Goal: Task Accomplishment & Management: Complete application form

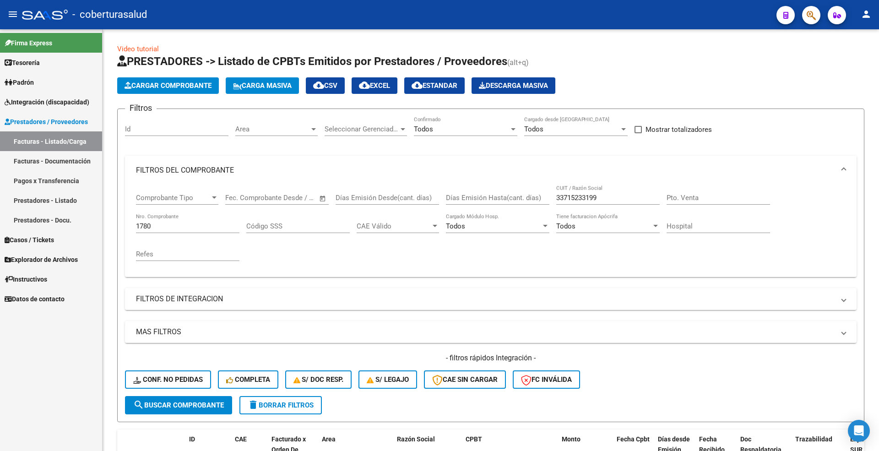
scroll to position [99, 0]
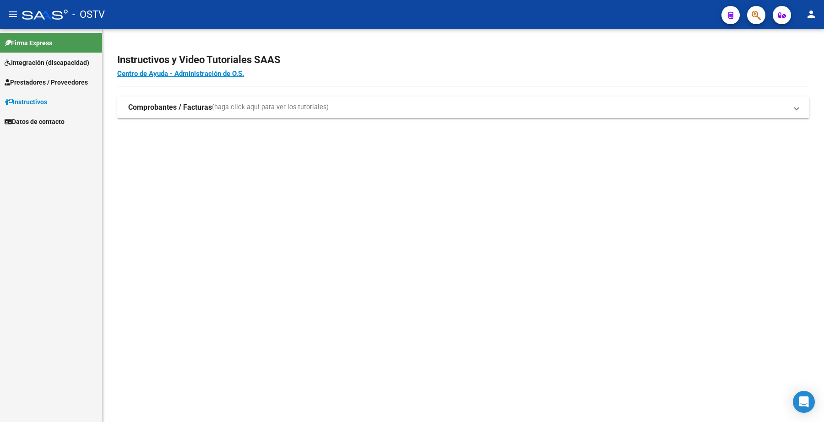
click at [58, 78] on span "Prestadores / Proveedores" at bounding box center [46, 82] width 83 height 10
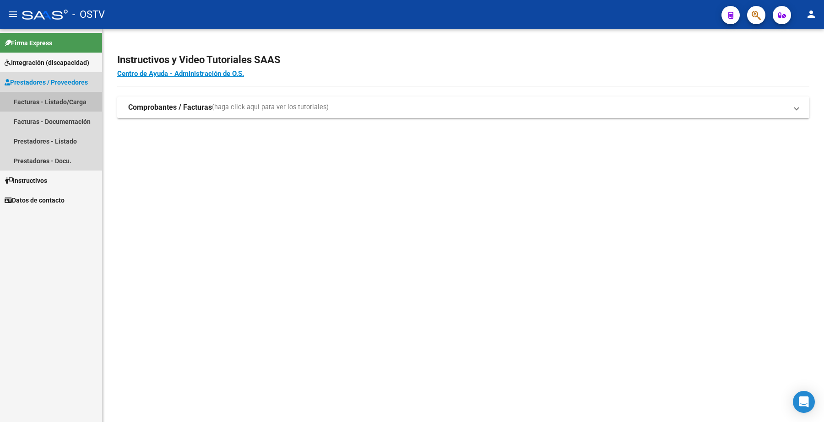
click at [47, 102] on link "Facturas - Listado/Carga" at bounding box center [51, 102] width 102 height 20
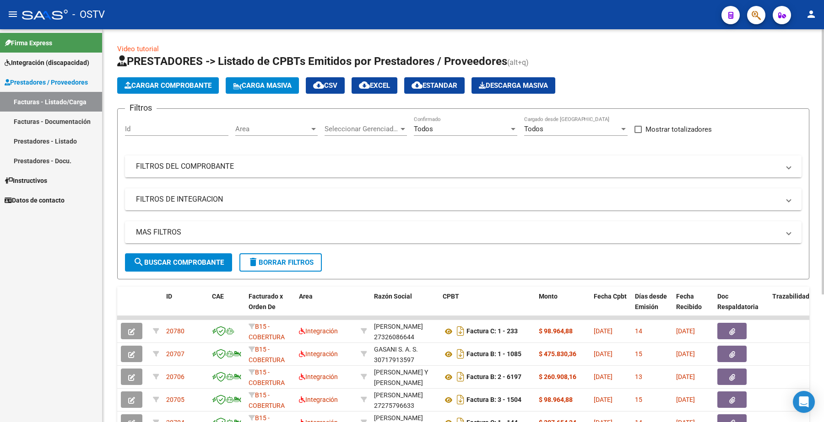
click at [426, 170] on mat-panel-title "FILTROS DEL COMPROBANTE" at bounding box center [457, 167] width 643 height 10
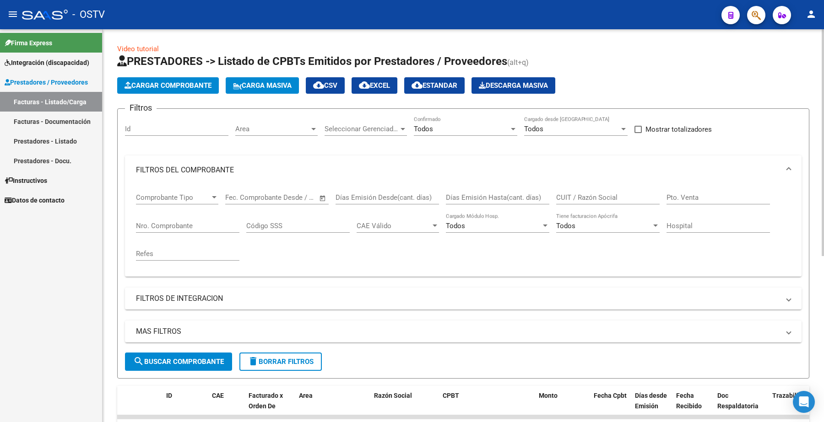
click at [573, 200] on input "CUIT / Razón Social" at bounding box center [607, 198] width 103 height 8
paste input "20328938503"
type input "20328938503"
click at [154, 360] on span "search Buscar Comprobante" at bounding box center [178, 362] width 91 height 8
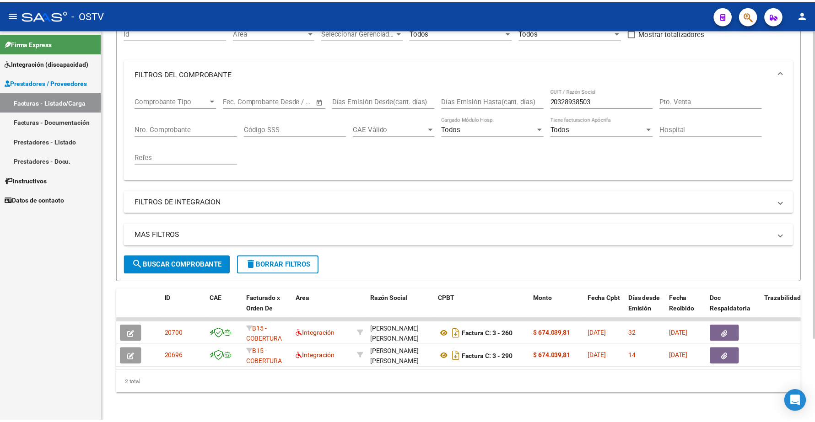
scroll to position [105, 0]
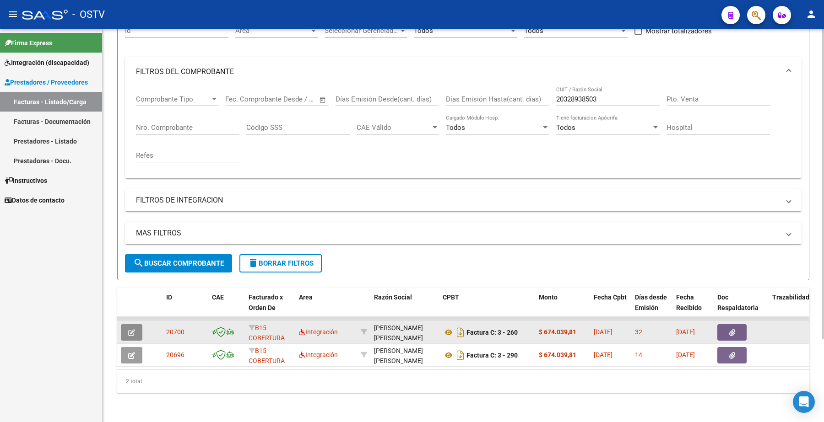
click at [136, 325] on button "button" at bounding box center [132, 332] width 22 height 16
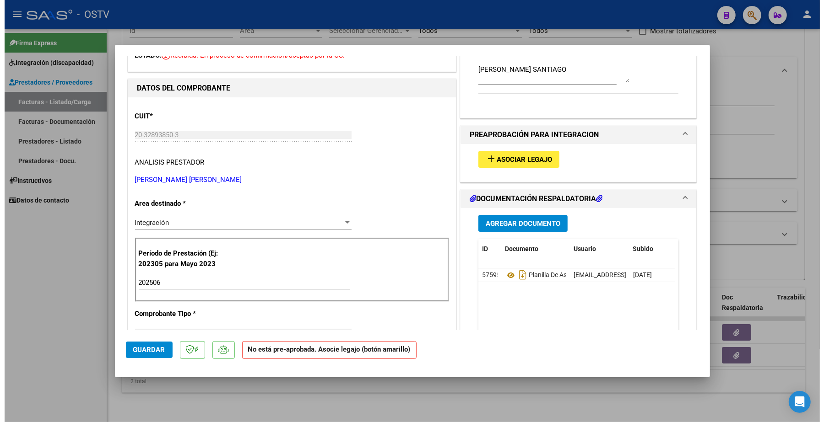
scroll to position [0, 0]
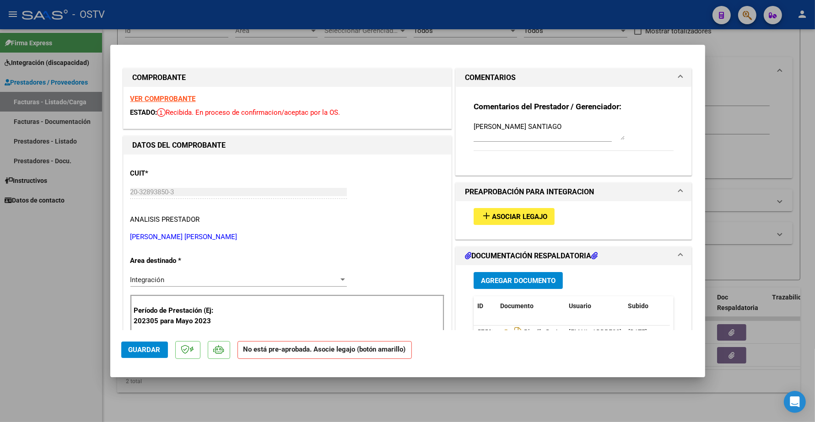
click at [532, 211] on button "add Asociar Legajo" at bounding box center [514, 216] width 81 height 17
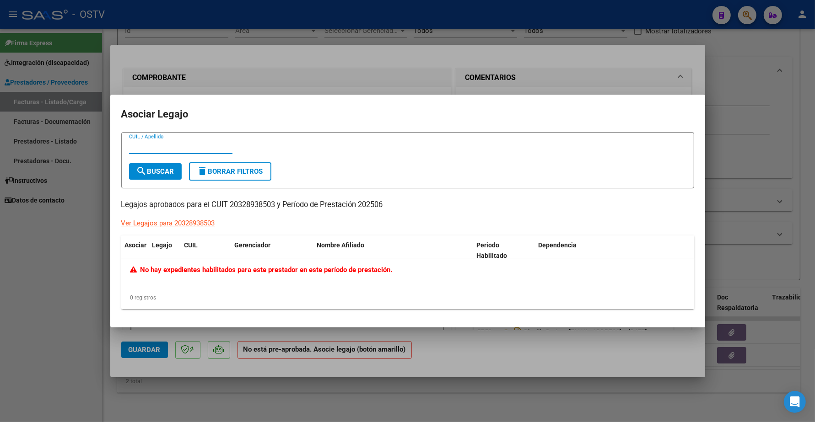
click at [502, 89] on div at bounding box center [407, 211] width 815 height 422
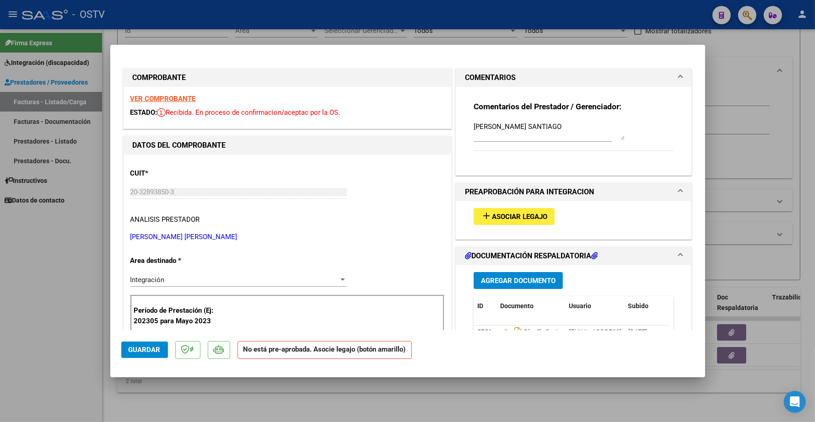
drag, startPoint x: 31, startPoint y: 333, endPoint x: 48, endPoint y: 317, distance: 23.6
click at [31, 333] on div at bounding box center [407, 211] width 815 height 422
type input "$ 0,00"
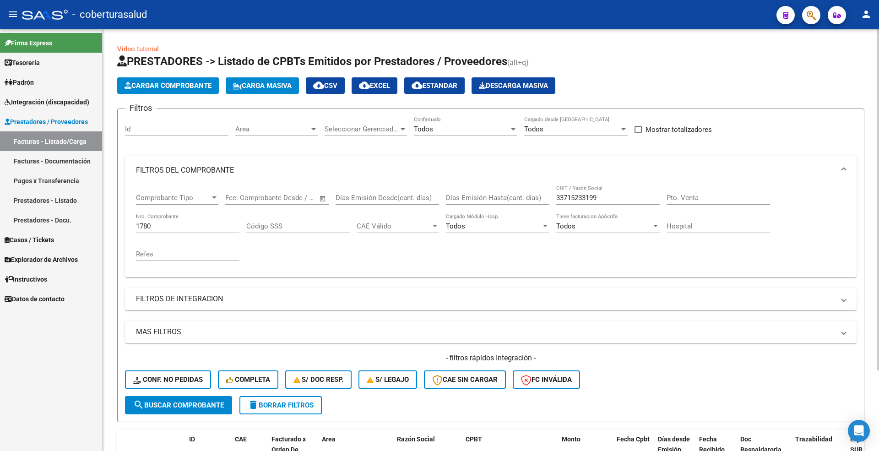
click at [603, 55] on h1 "PRESTADORES -> Listado de CPBTs Emitidos por Prestadores / Proveedores (alt+q)" at bounding box center [490, 62] width 747 height 16
